Goal: Information Seeking & Learning: Learn about a topic

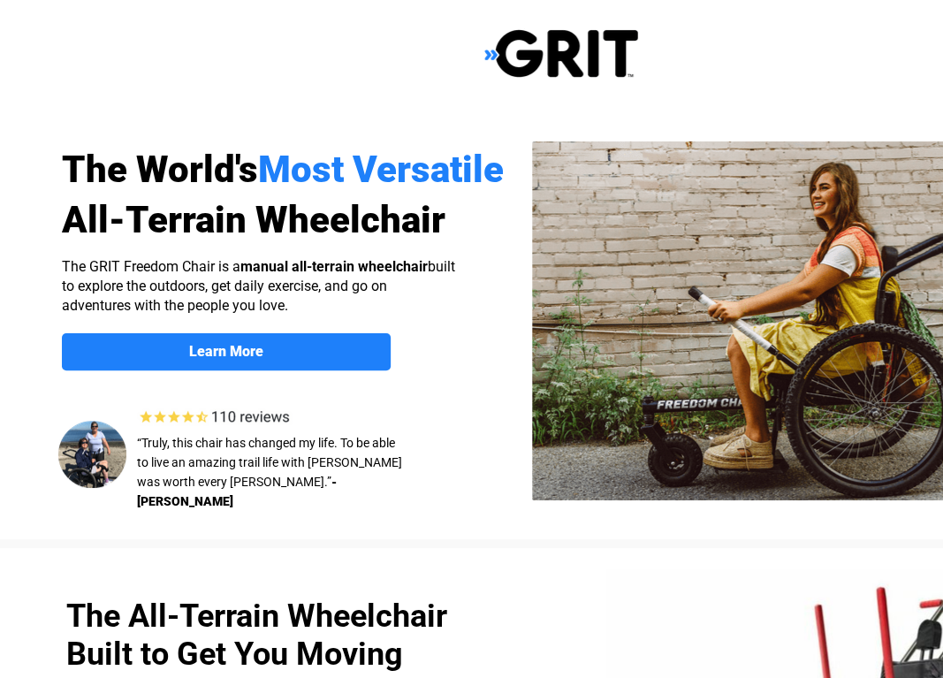
select select "CA"
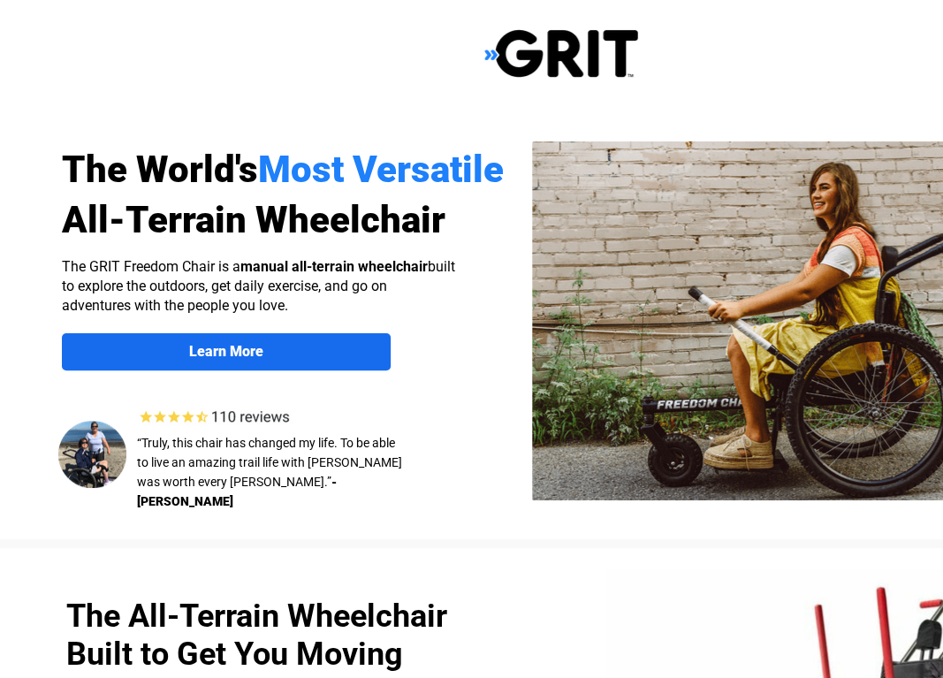
click at [223, 352] on strong "Learn More" at bounding box center [226, 351] width 74 height 17
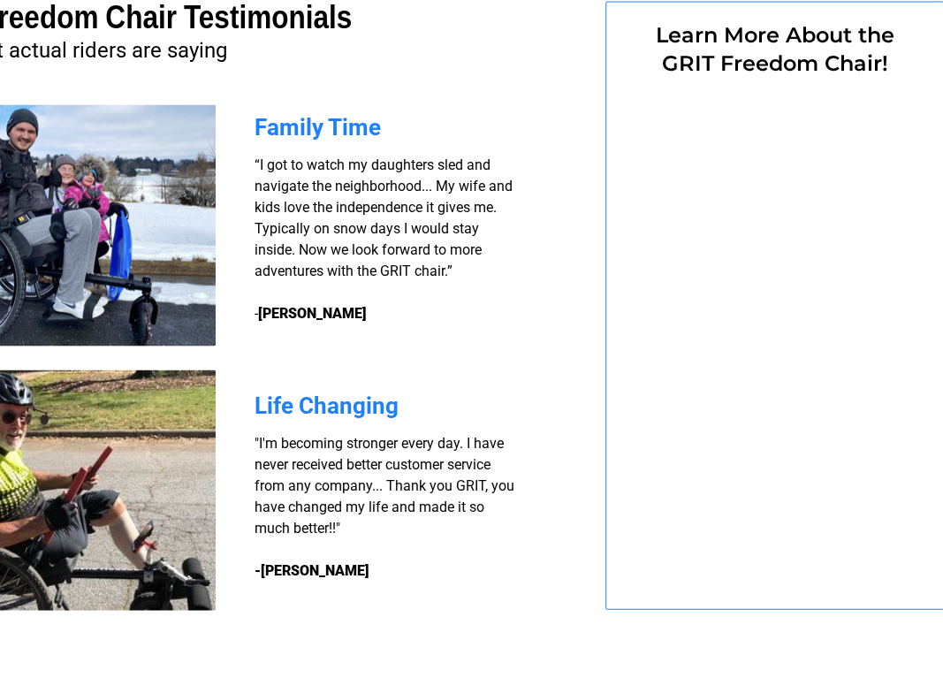
select select "CA"
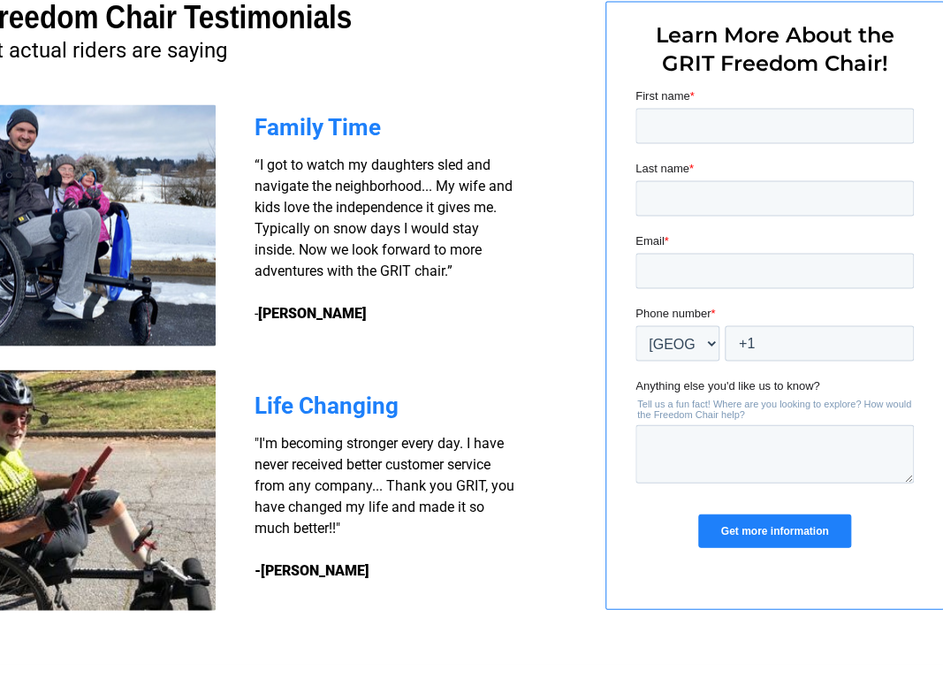
click at [107, 532] on img at bounding box center [63, 489] width 305 height 240
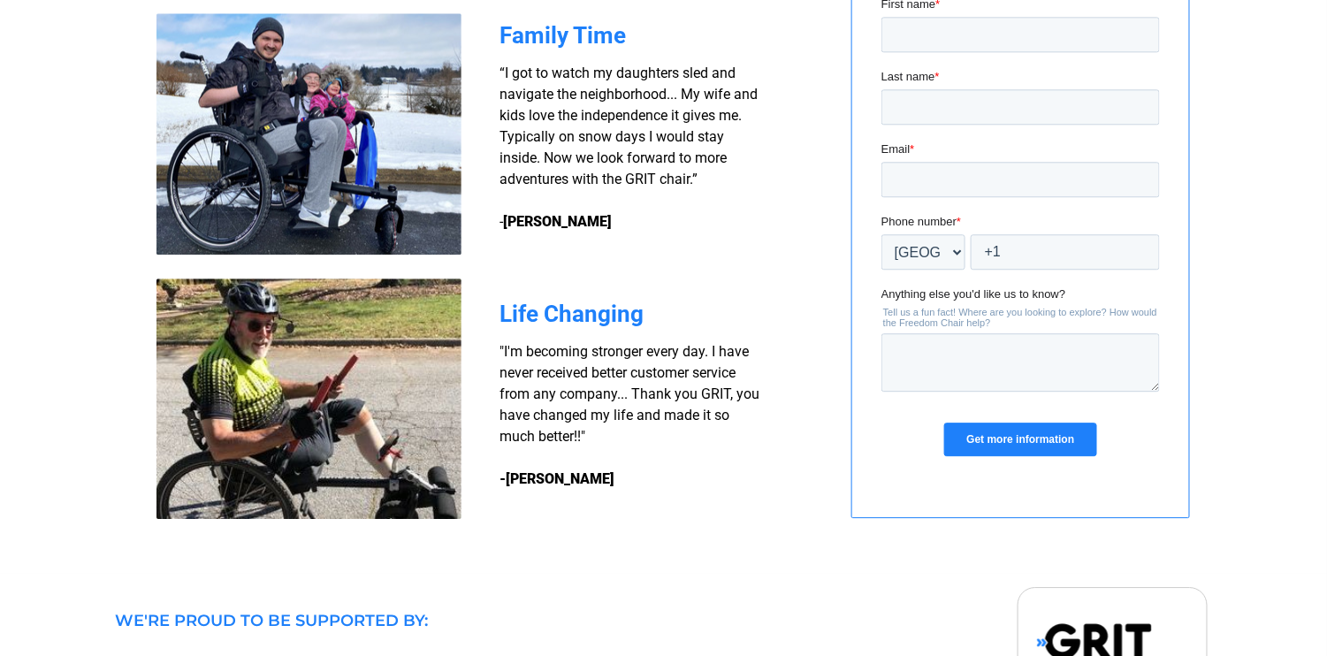
scroll to position [1400, 0]
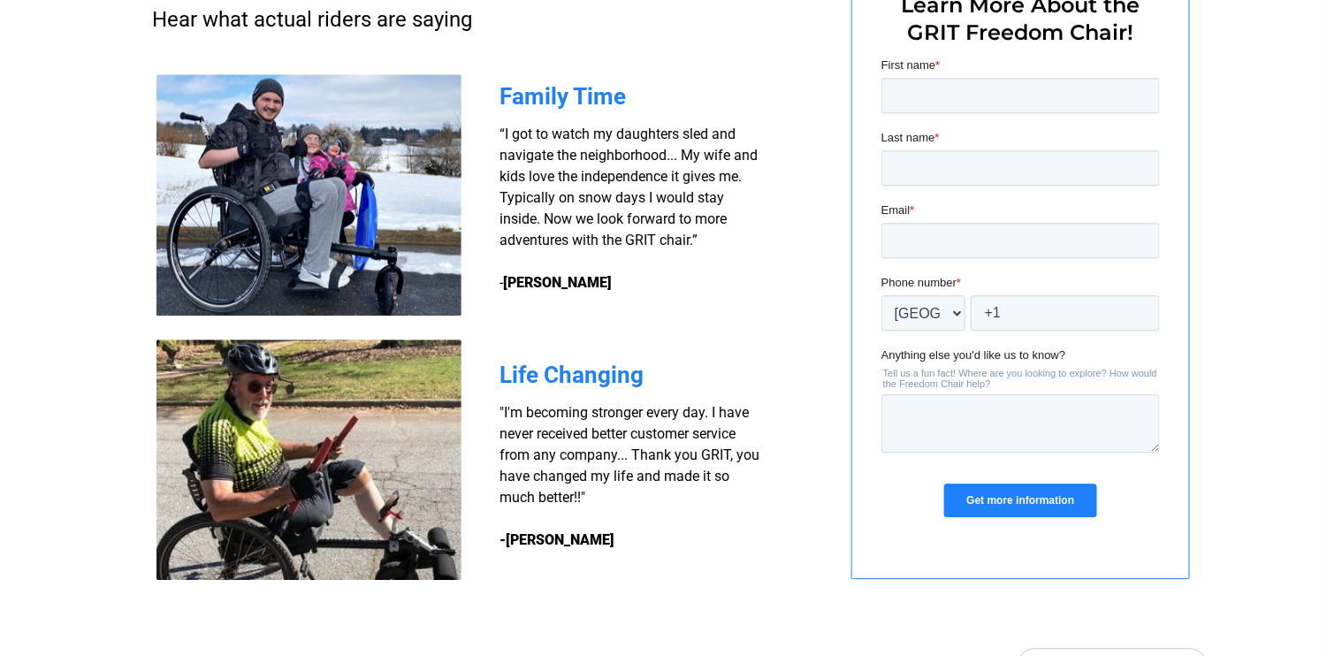
click at [310, 499] on img at bounding box center [308, 459] width 305 height 240
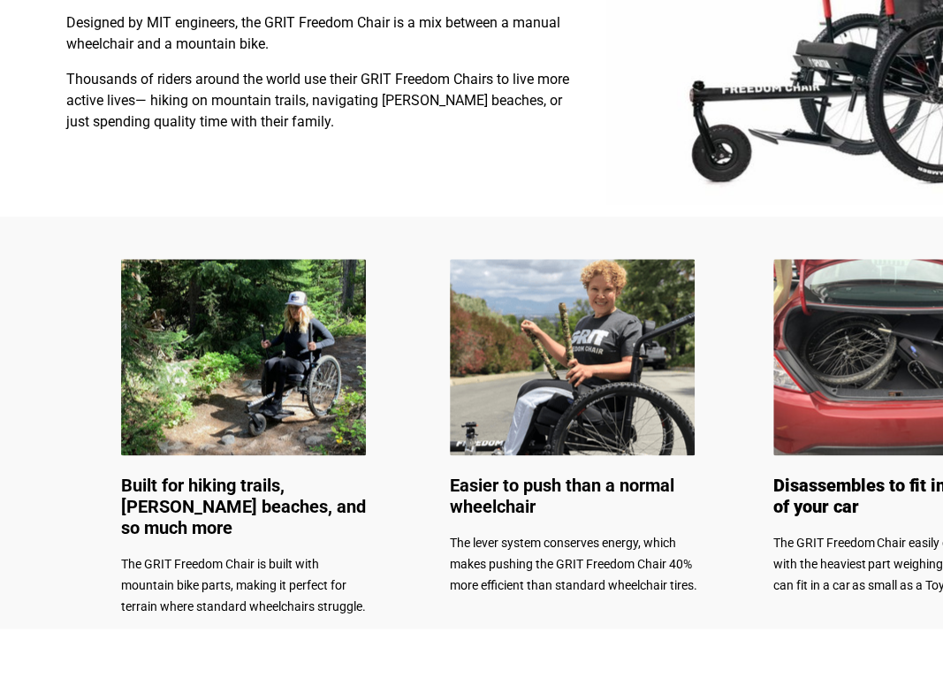
scroll to position [317, 0]
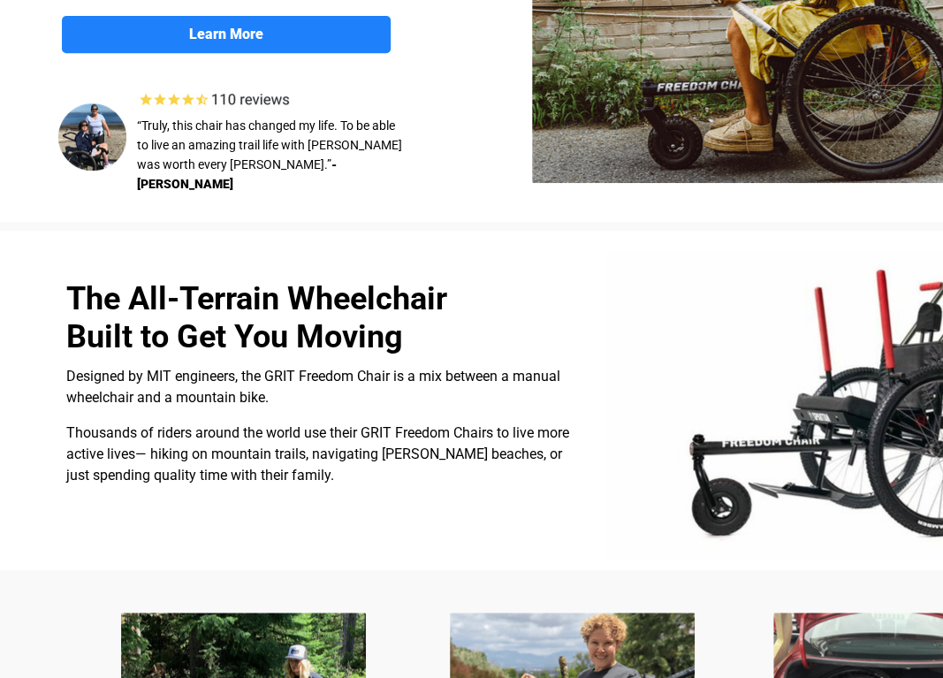
click at [833, 393] on img at bounding box center [841, 405] width 471 height 306
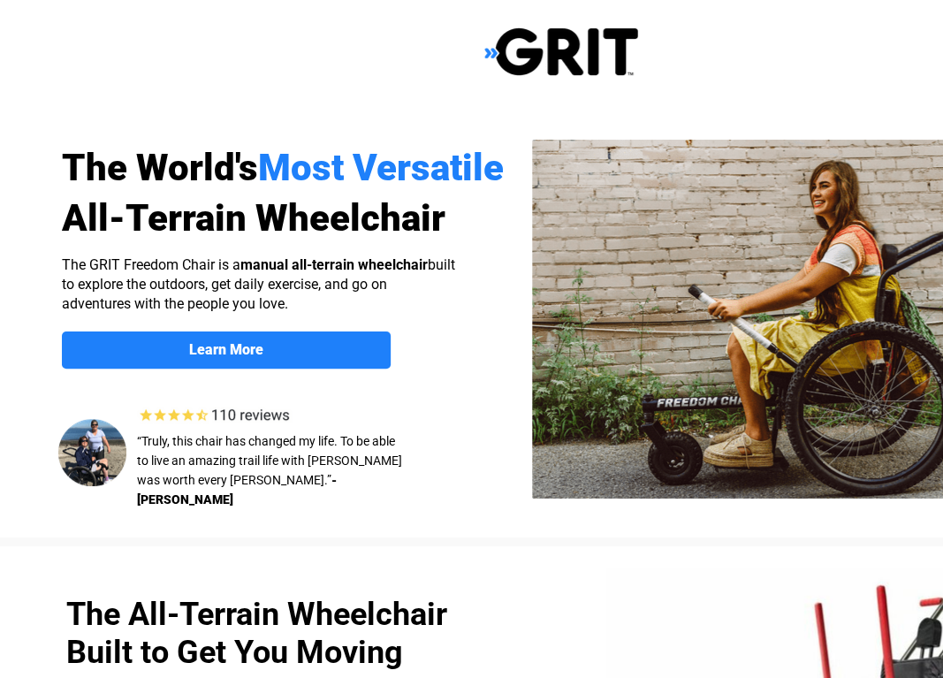
scroll to position [0, 0]
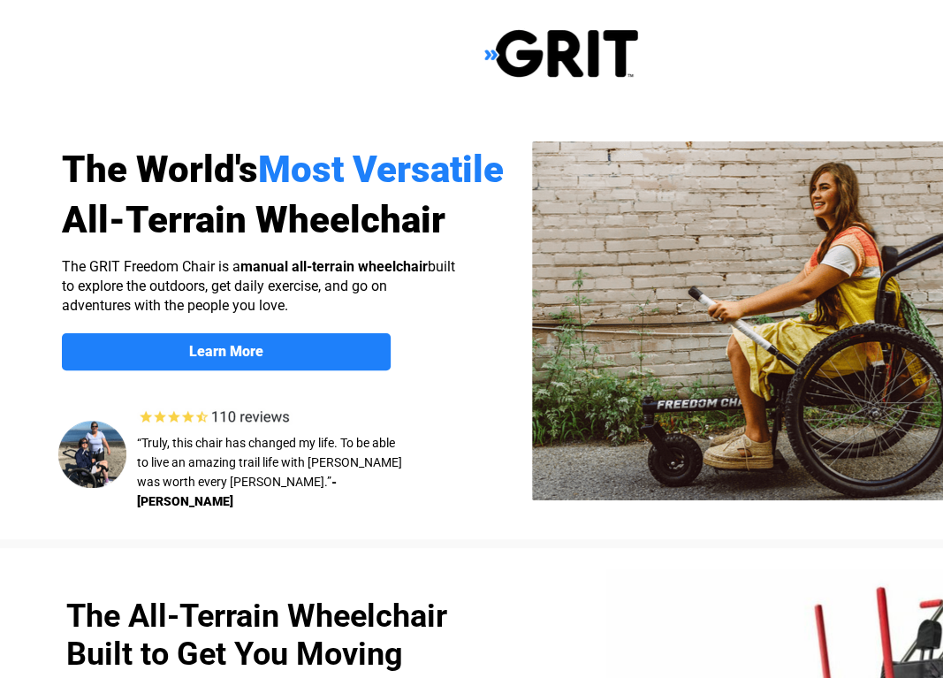
click at [750, 315] on img at bounding box center [794, 320] width 524 height 359
